Goal: Task Accomplishment & Management: Complete application form

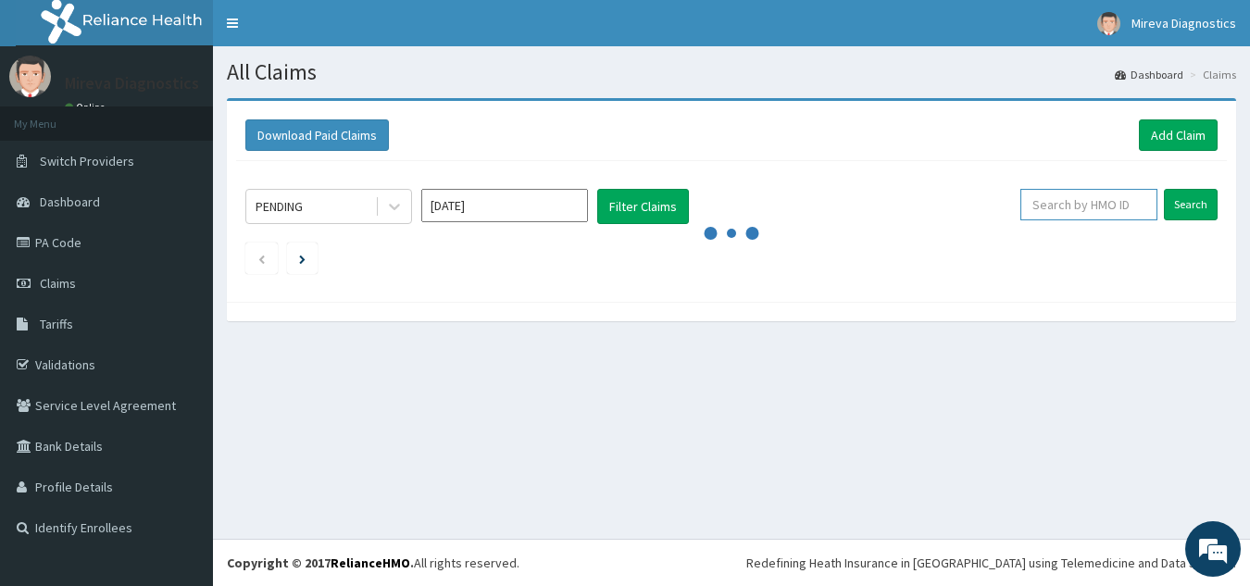
click at [1073, 202] on input "text" at bounding box center [1088, 204] width 137 height 31
click at [1178, 131] on link "Add Claim" at bounding box center [1178, 134] width 79 height 31
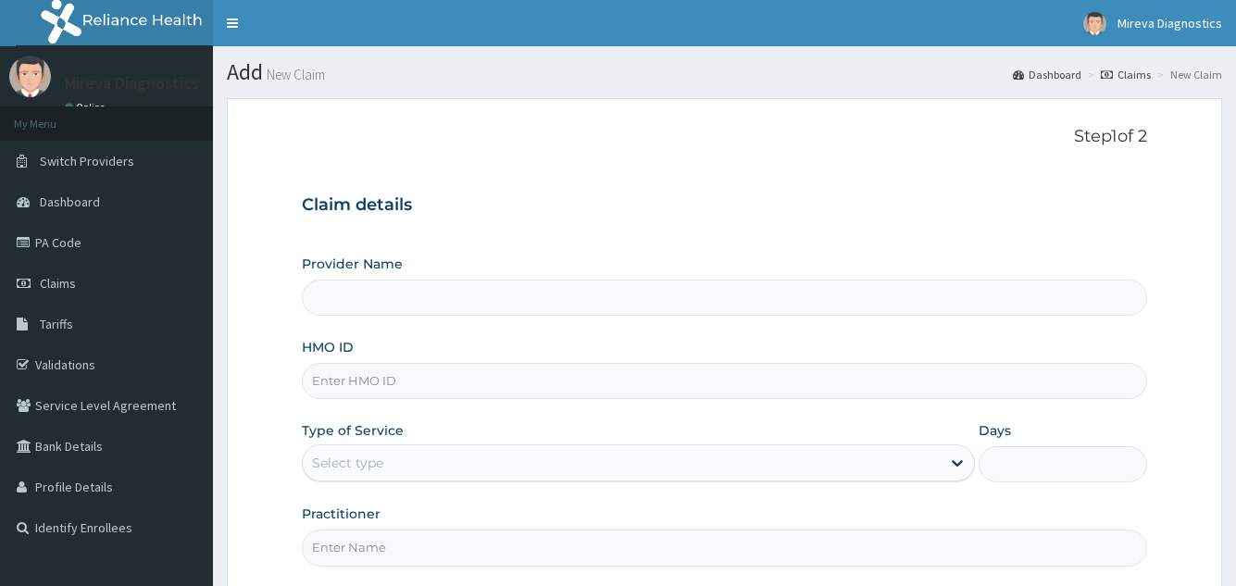
click at [66, 240] on link "PA Code" at bounding box center [106, 242] width 213 height 41
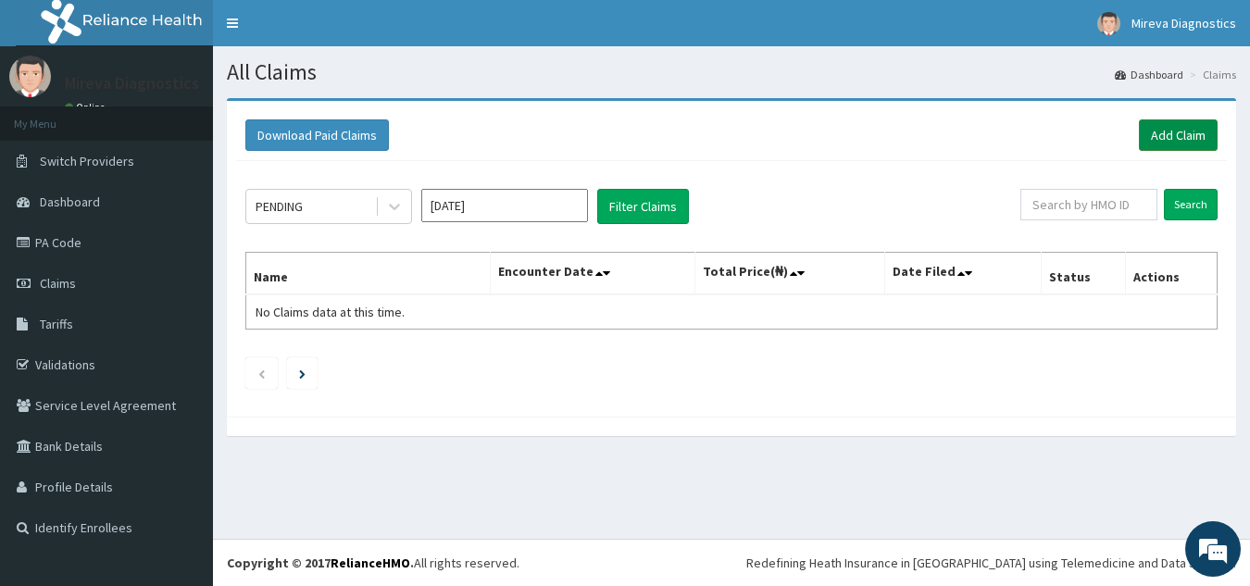
click at [1182, 131] on link "Add Claim" at bounding box center [1178, 134] width 79 height 31
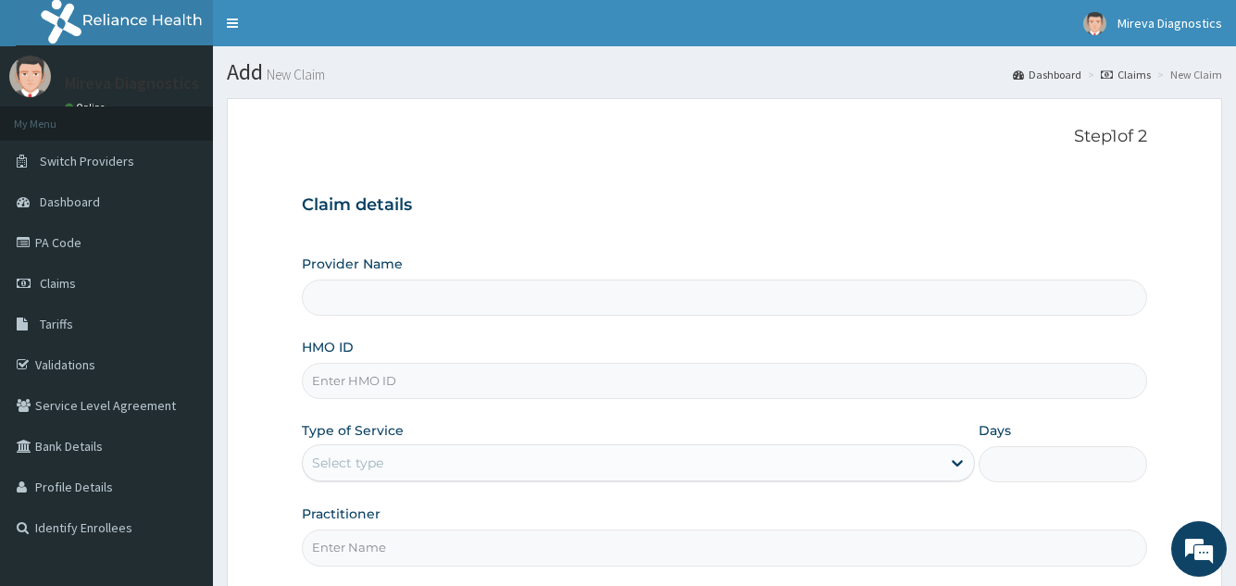
type input "Mireva Medical Services and Diagnostics"
click at [568, 390] on input "HMO ID" at bounding box center [724, 381] width 844 height 36
type input "SFA/11731/A"
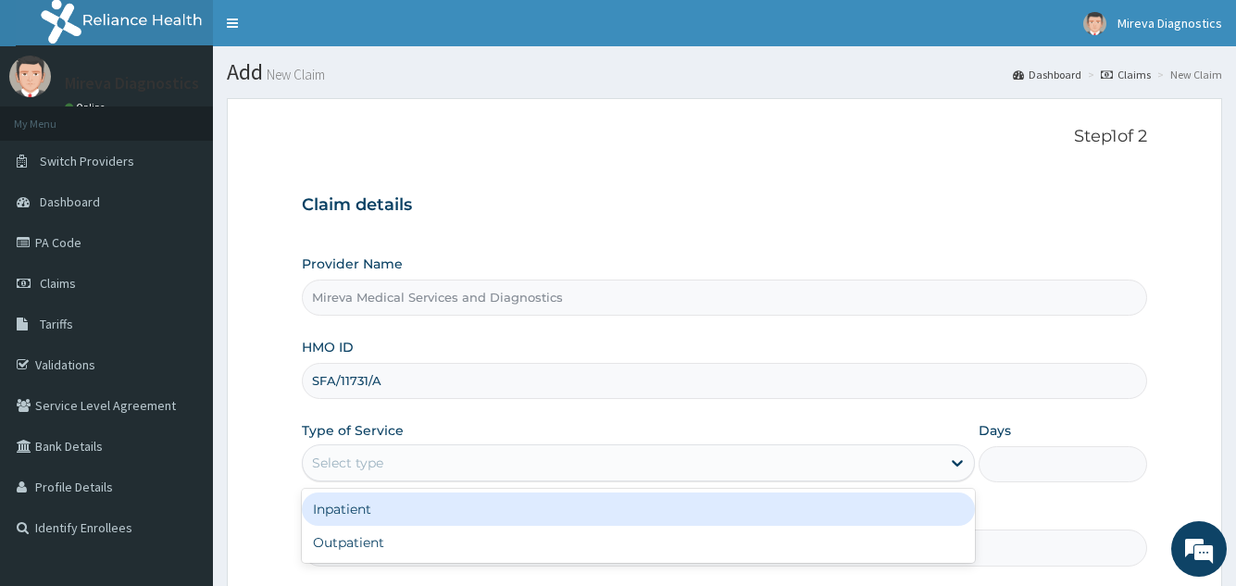
click at [554, 460] on div "Select type" at bounding box center [621, 463] width 637 height 30
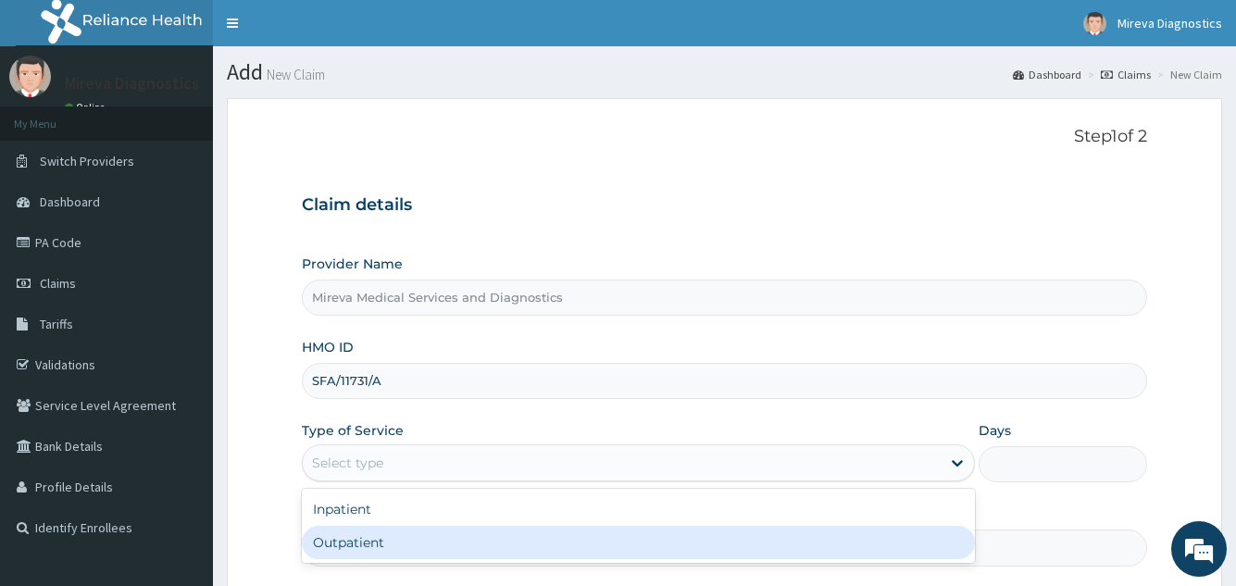
click at [455, 531] on div "Outpatient" at bounding box center [638, 542] width 672 height 33
type input "1"
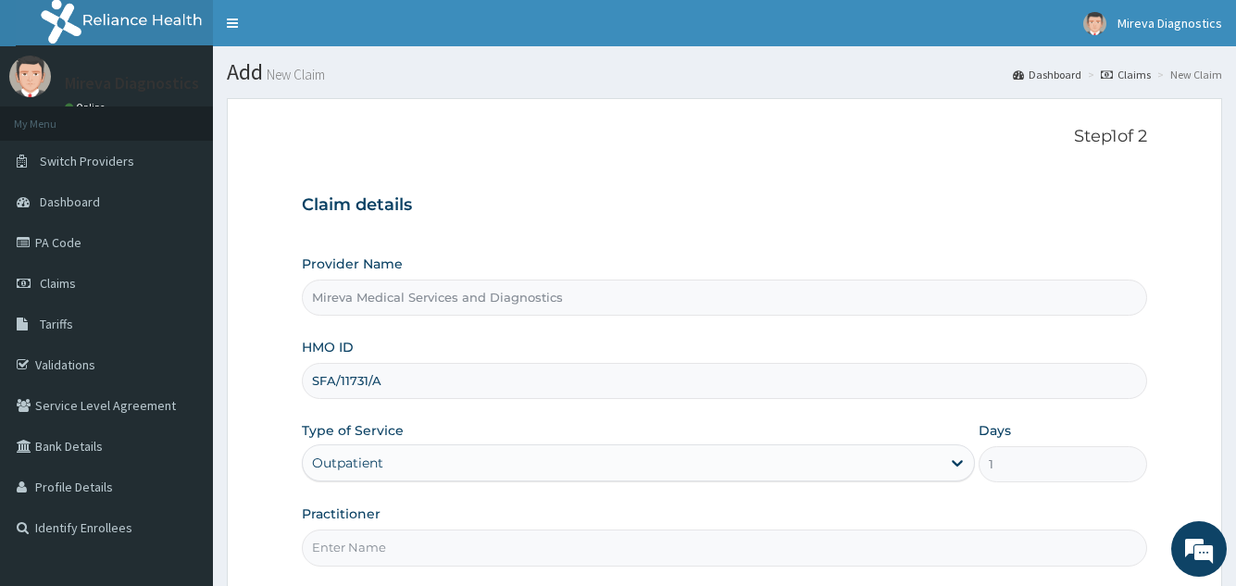
click at [773, 178] on div "Claim details Provider Name Mireva Medical Services and Diagnostics HMO ID SFA/…" at bounding box center [724, 371] width 844 height 389
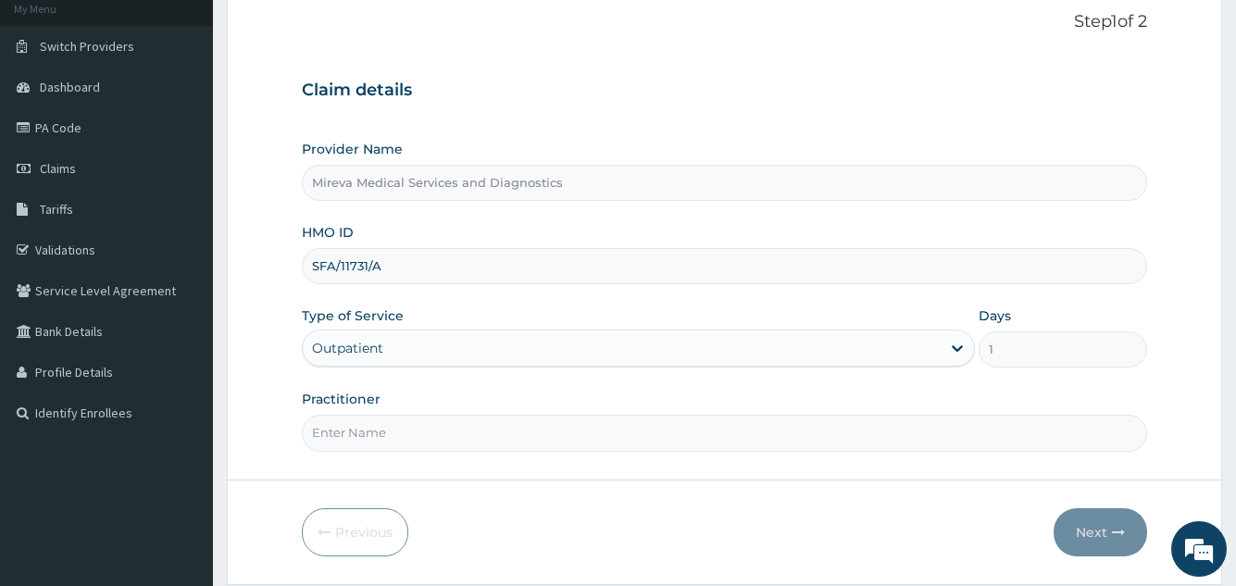
scroll to position [175, 0]
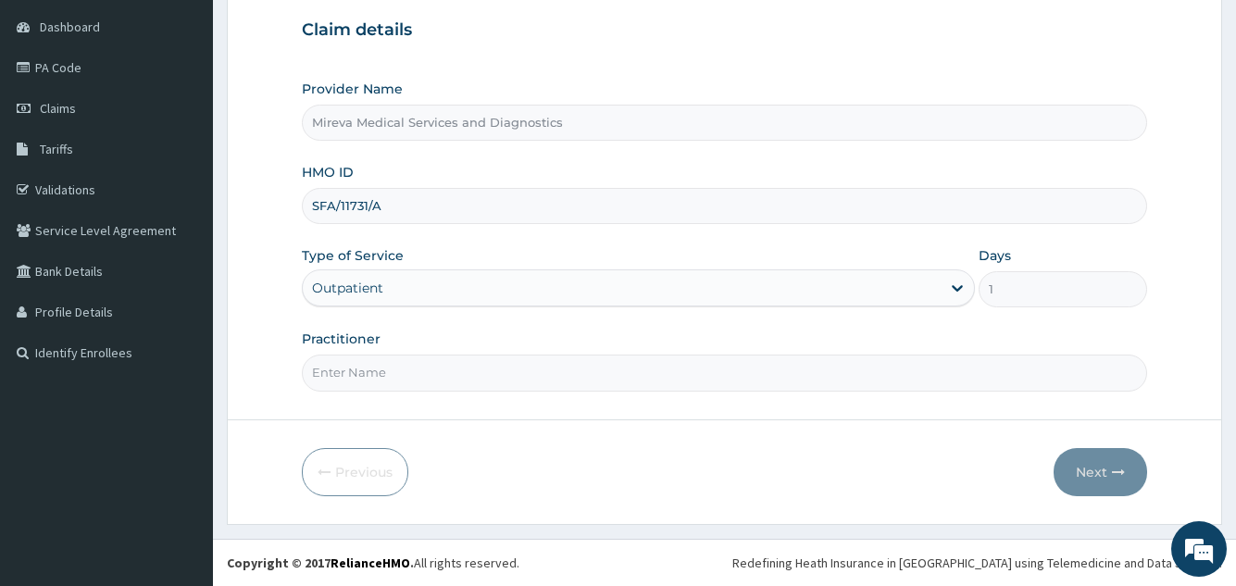
click at [643, 370] on input "Practitioner" at bounding box center [724, 373] width 844 height 36
type input "DR NORA"
click at [1086, 469] on button "Next" at bounding box center [1101, 472] width 94 height 48
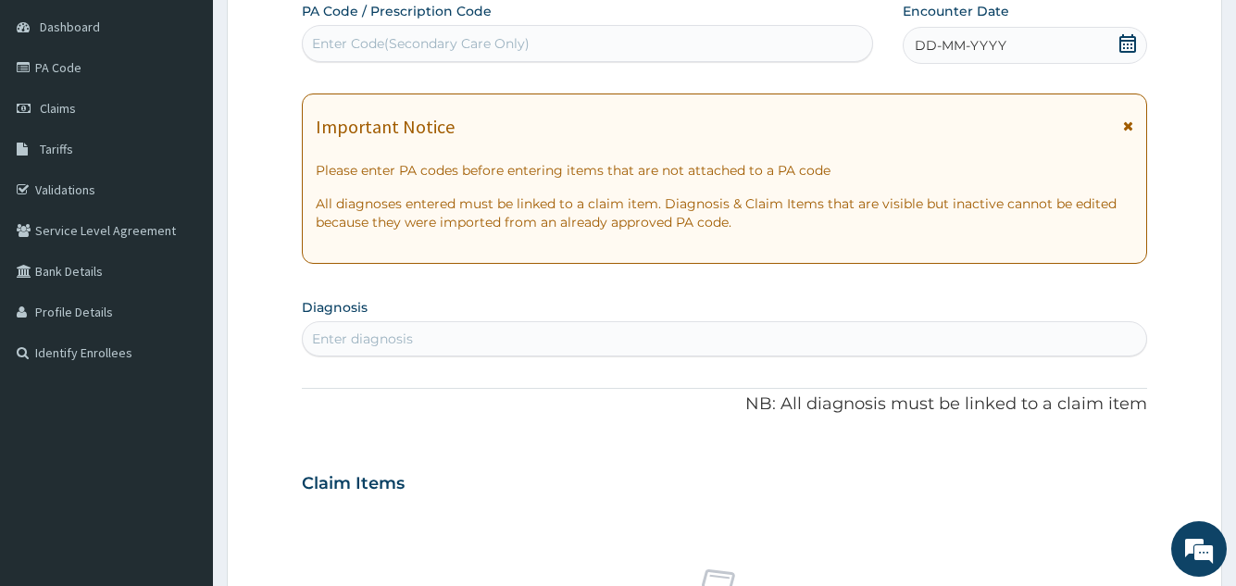
click at [744, 35] on div "Enter Code(Secondary Care Only)" at bounding box center [587, 44] width 569 height 30
paste input "PA/20EF02"
type input "PA/20EF02"
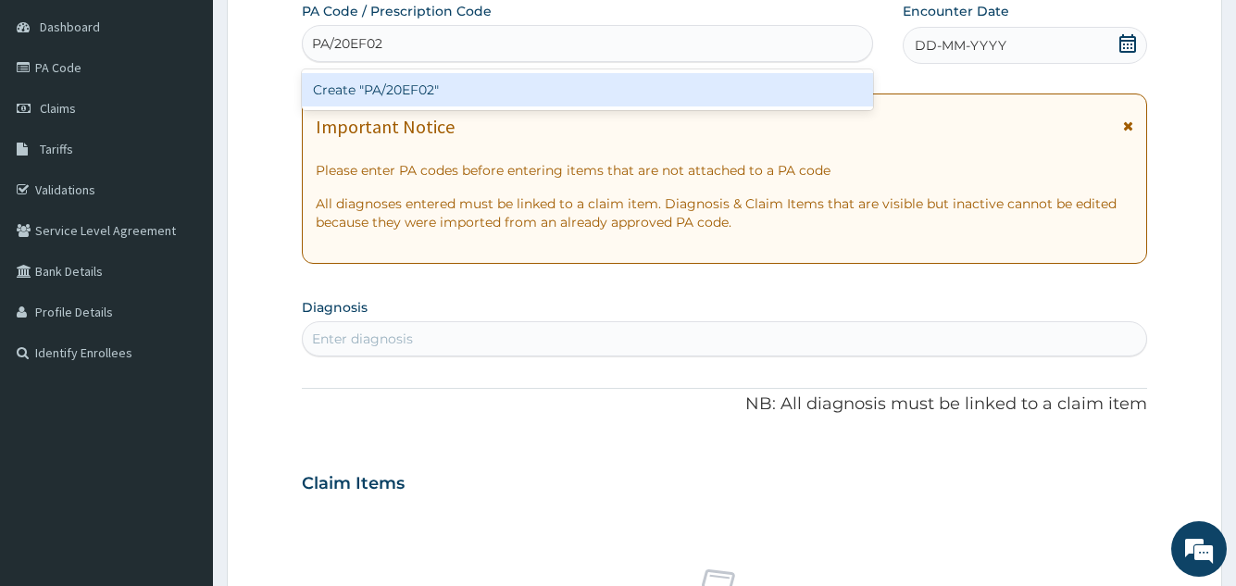
click at [644, 87] on div "Create "PA/20EF02"" at bounding box center [587, 89] width 570 height 33
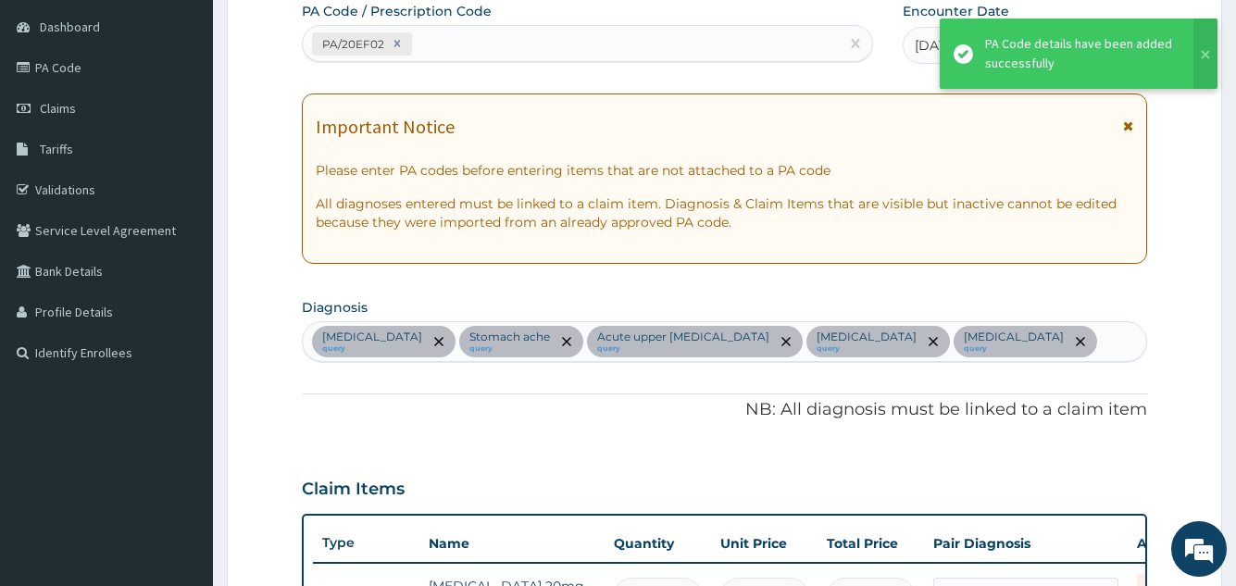
scroll to position [1009, 0]
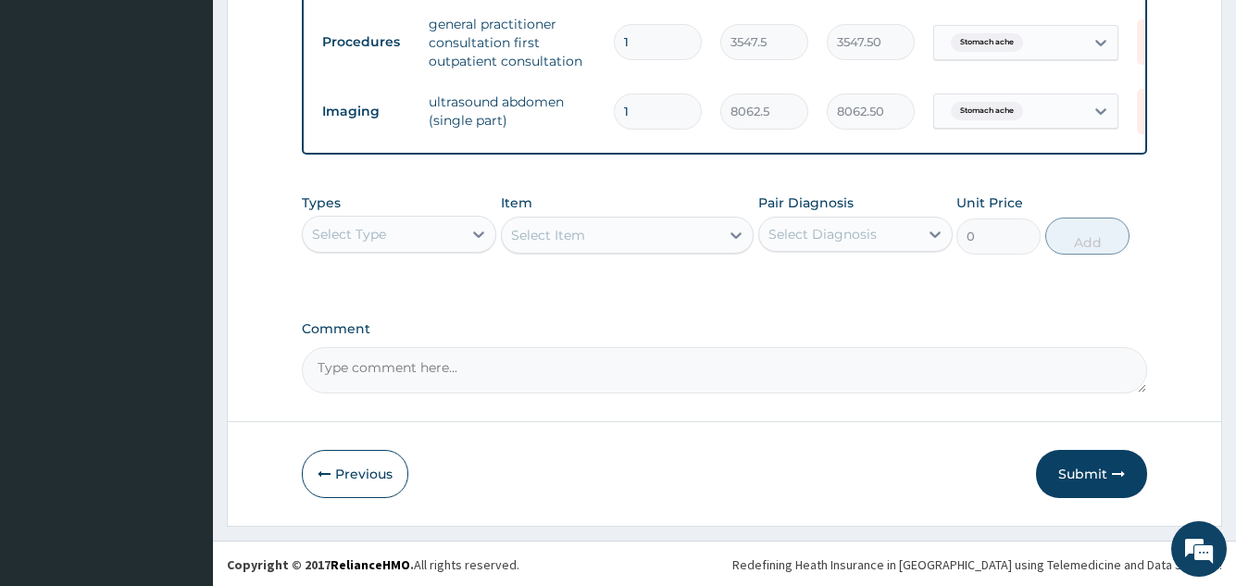
scroll to position [1207, 0]
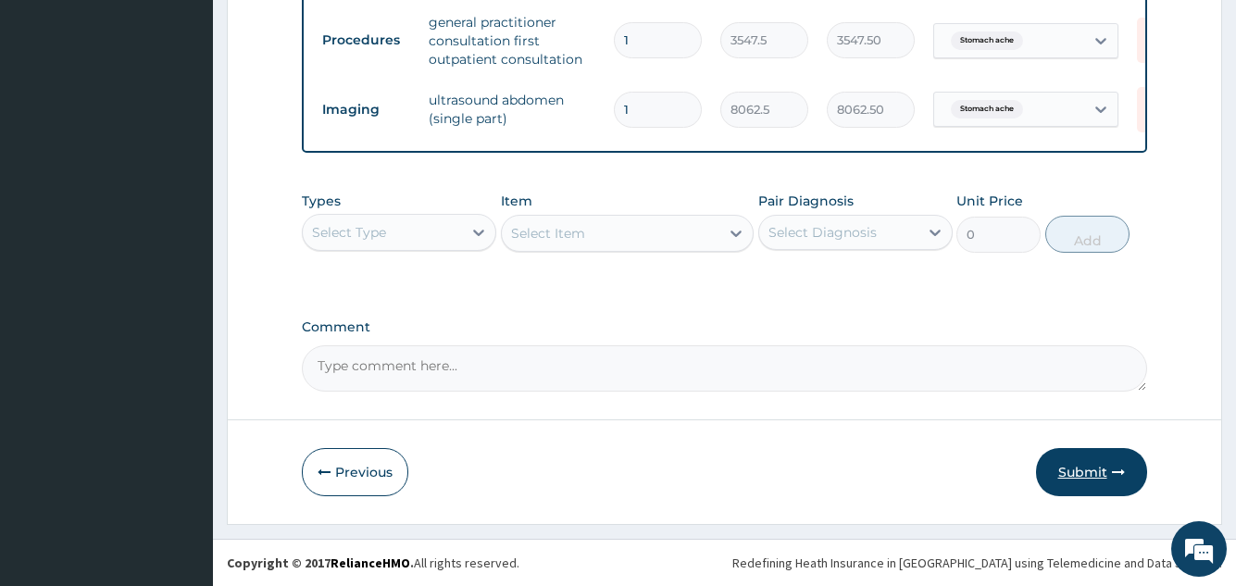
click at [1083, 463] on button "Submit" at bounding box center [1091, 472] width 111 height 48
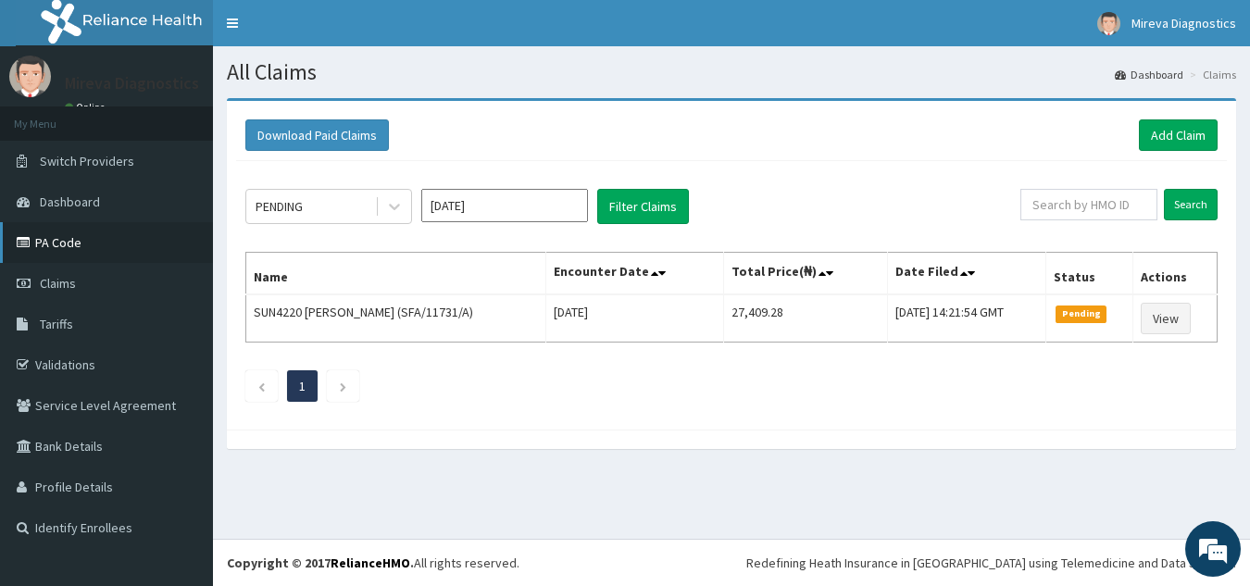
click at [104, 238] on link "PA Code" at bounding box center [106, 242] width 213 height 41
